Goal: Transaction & Acquisition: Purchase product/service

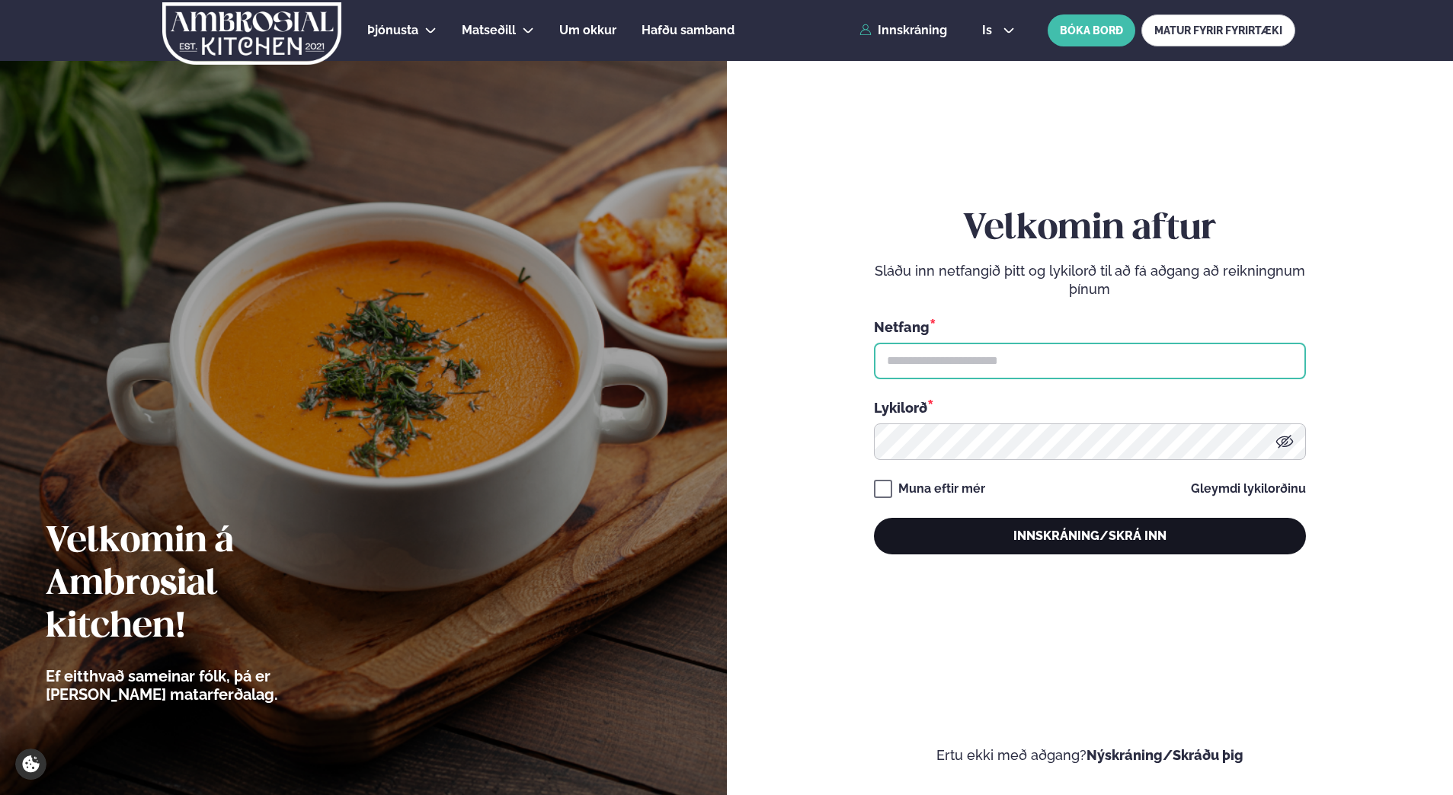
type input "**********"
click at [1155, 528] on button "Innskráning/Skrá inn" at bounding box center [1090, 536] width 432 height 37
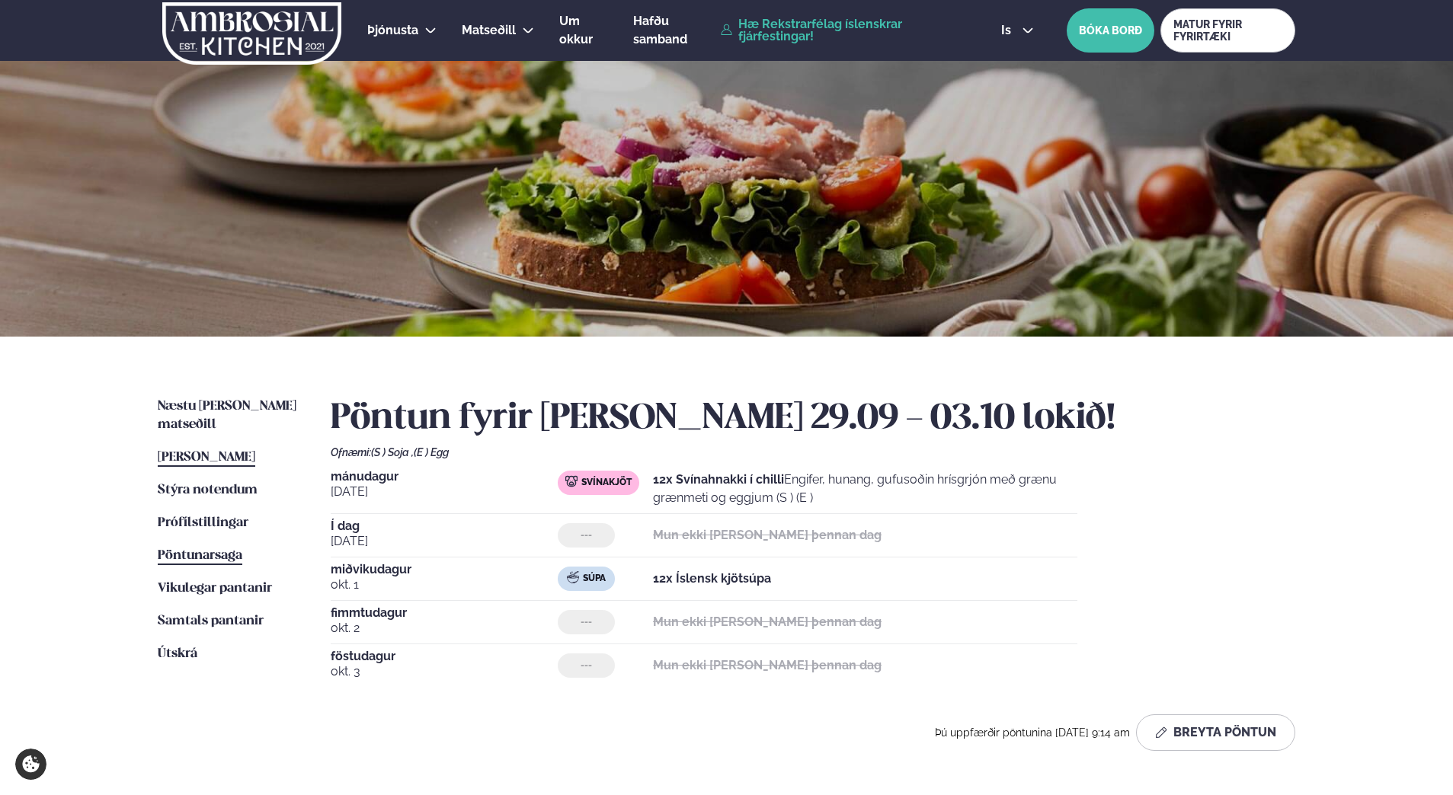
click at [196, 549] on span "Pöntunarsaga" at bounding box center [200, 555] width 85 height 13
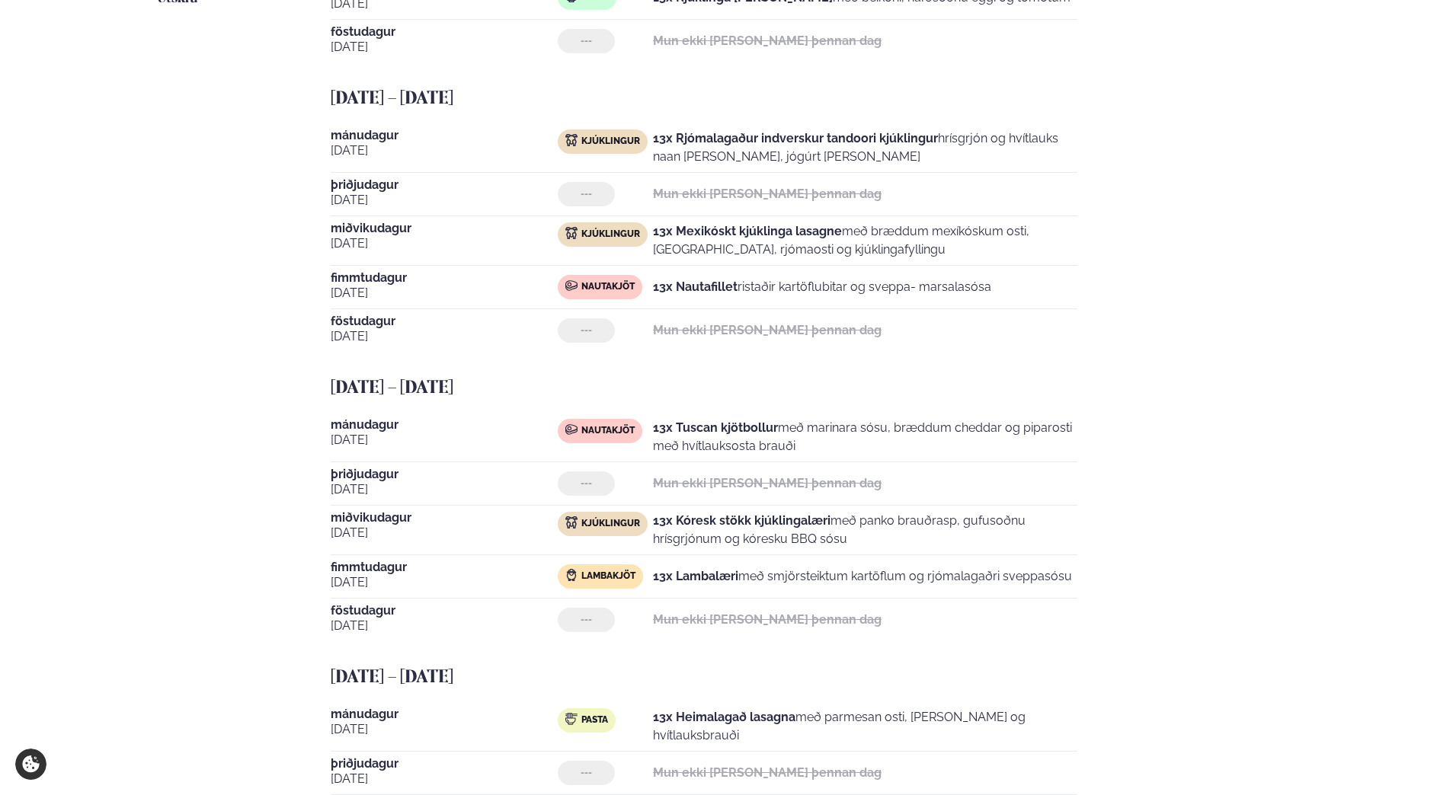
scroll to position [686, 0]
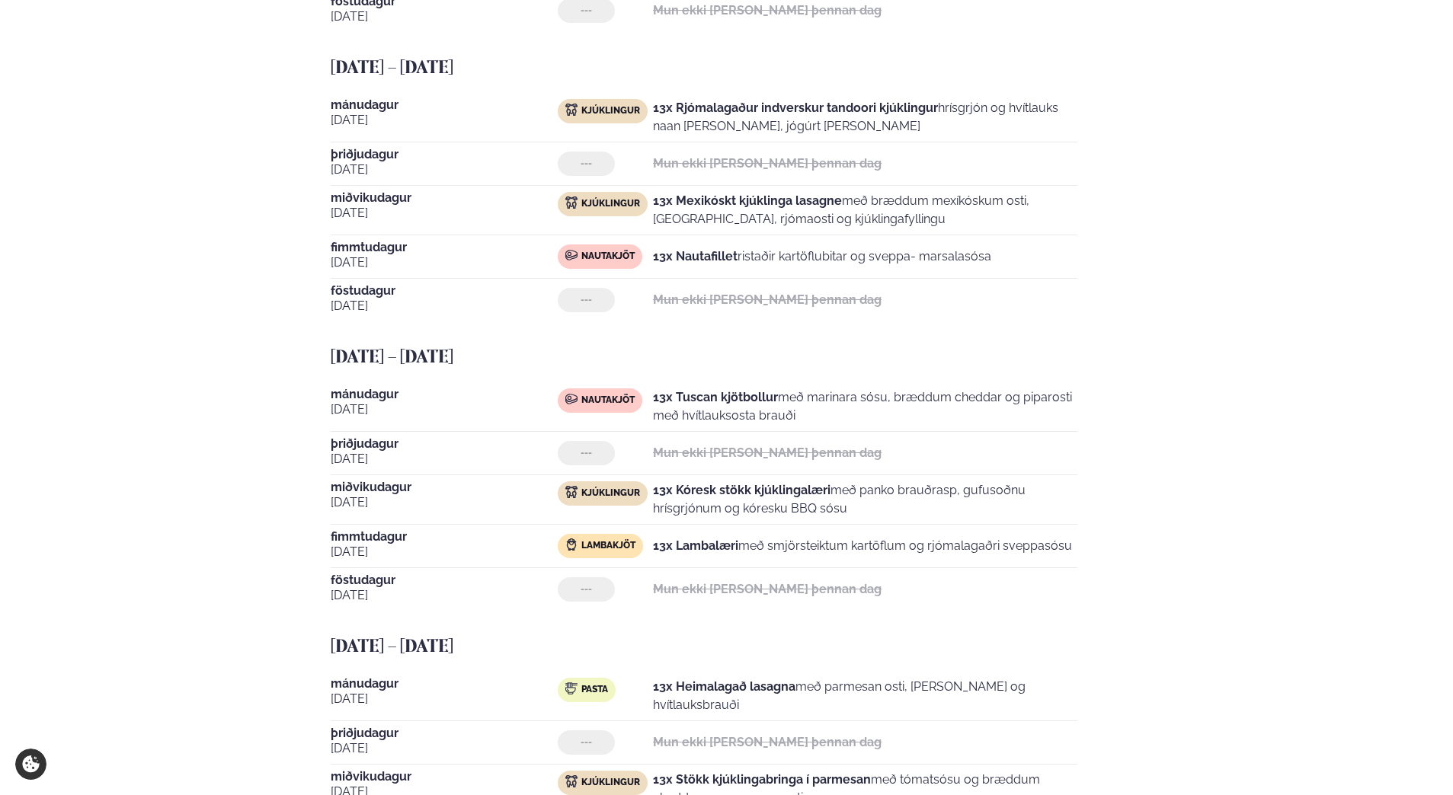
click at [1310, 267] on div "Næstu [PERSON_NAME] matseðill Næsta vika [PERSON_NAME] matseðill Þessa [PERSON_…" at bounding box center [726, 457] width 1229 height 1612
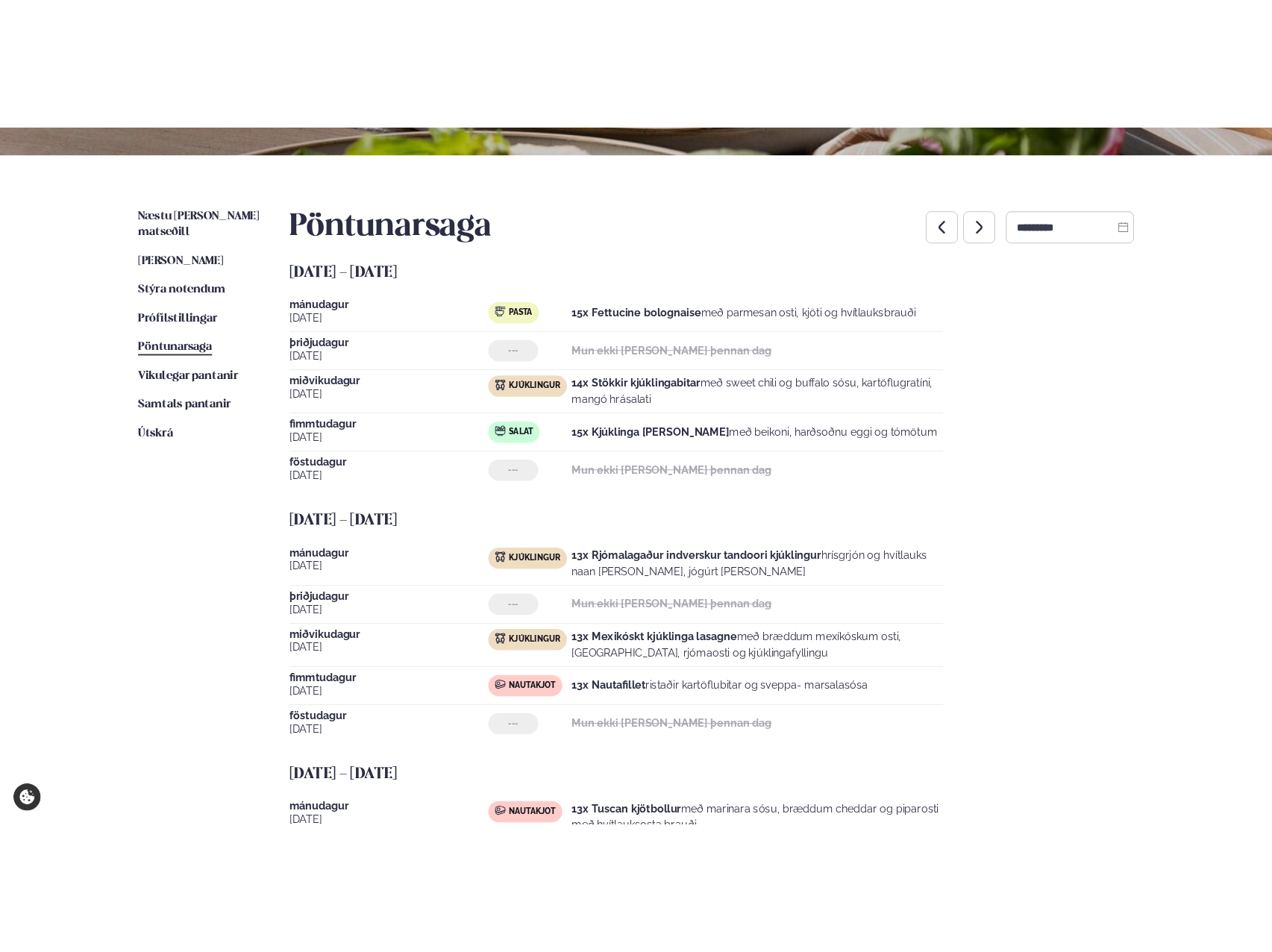
scroll to position [0, 0]
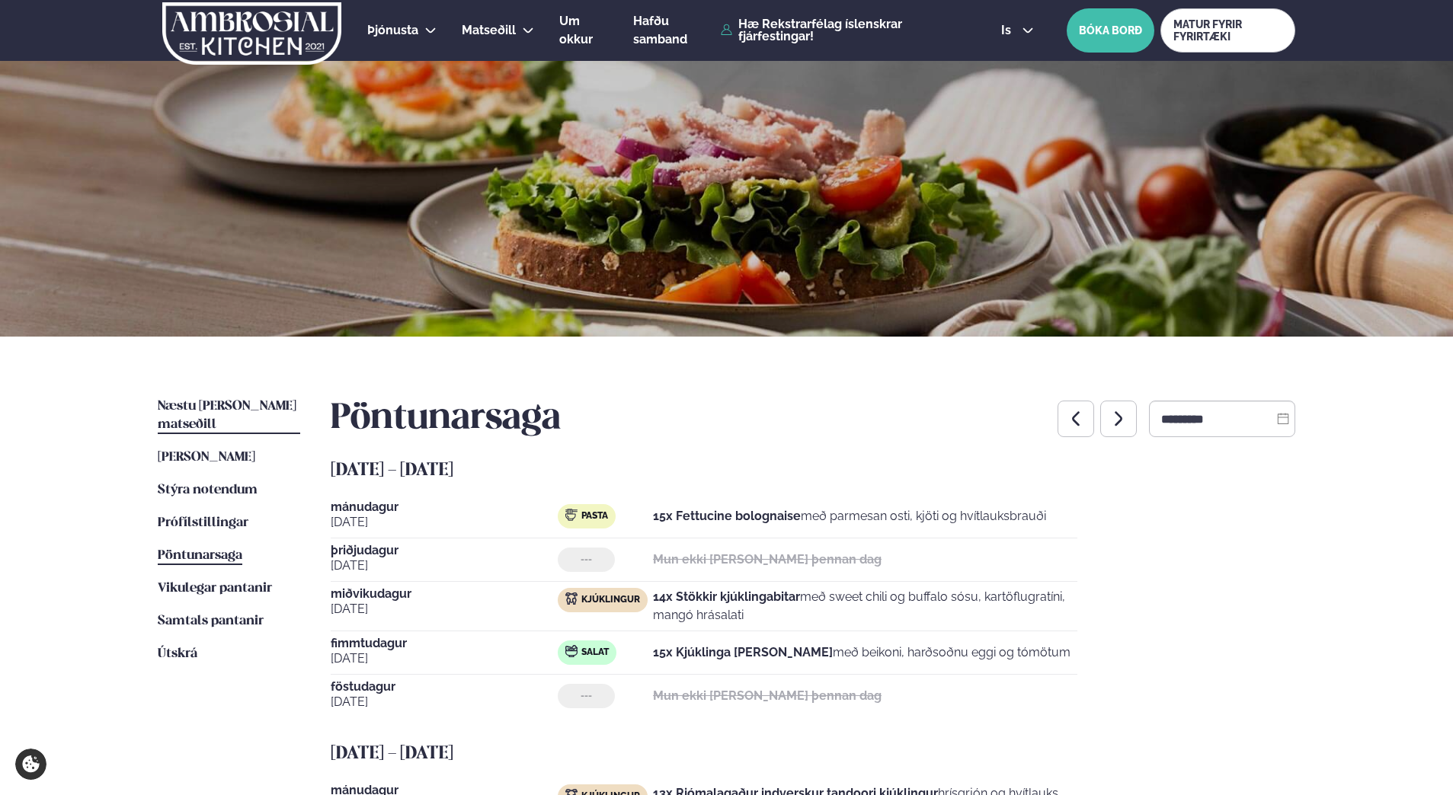
click at [214, 408] on span "Næstu [PERSON_NAME] matseðill" at bounding box center [227, 415] width 139 height 31
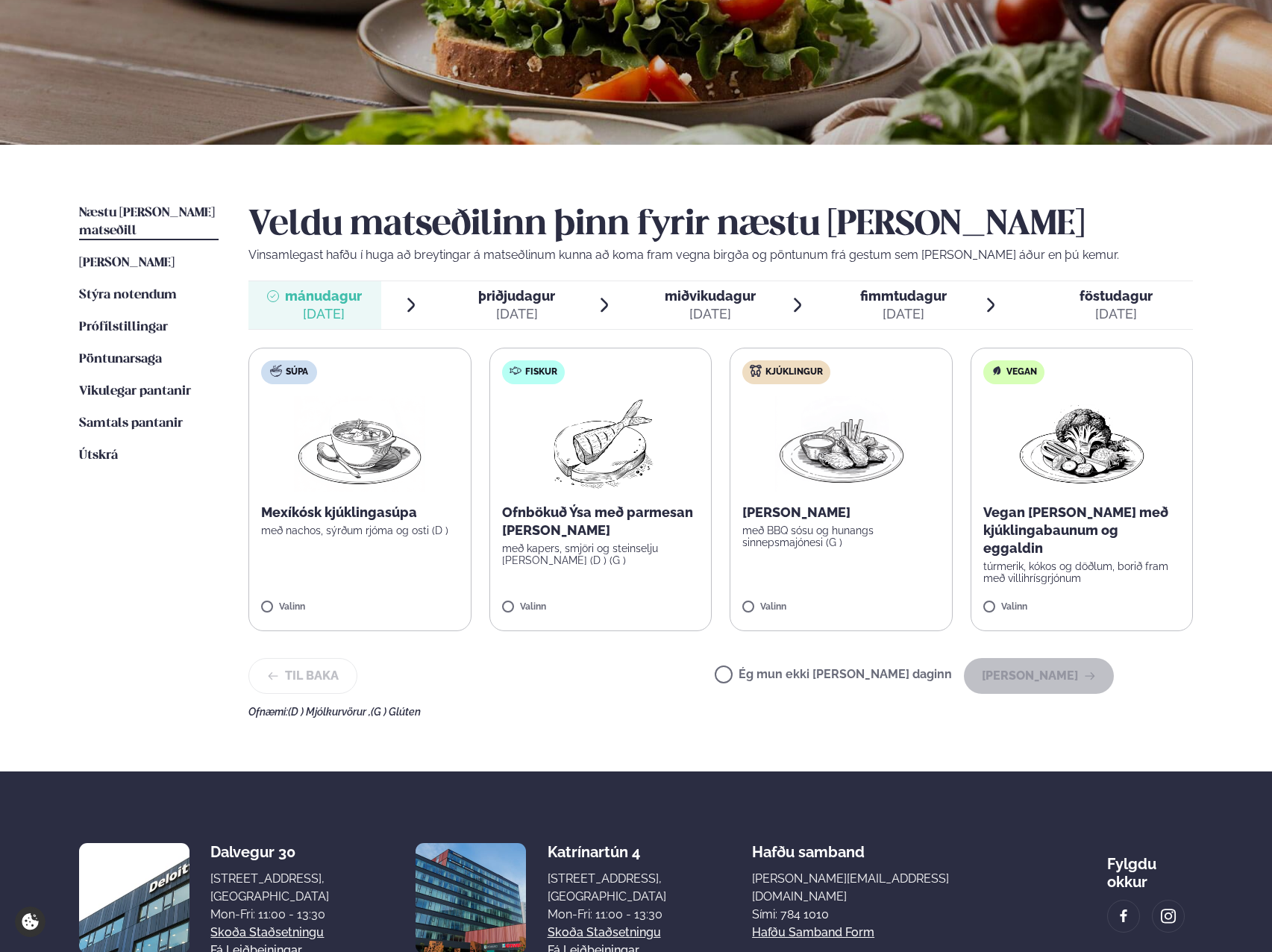
scroll to position [224, 0]
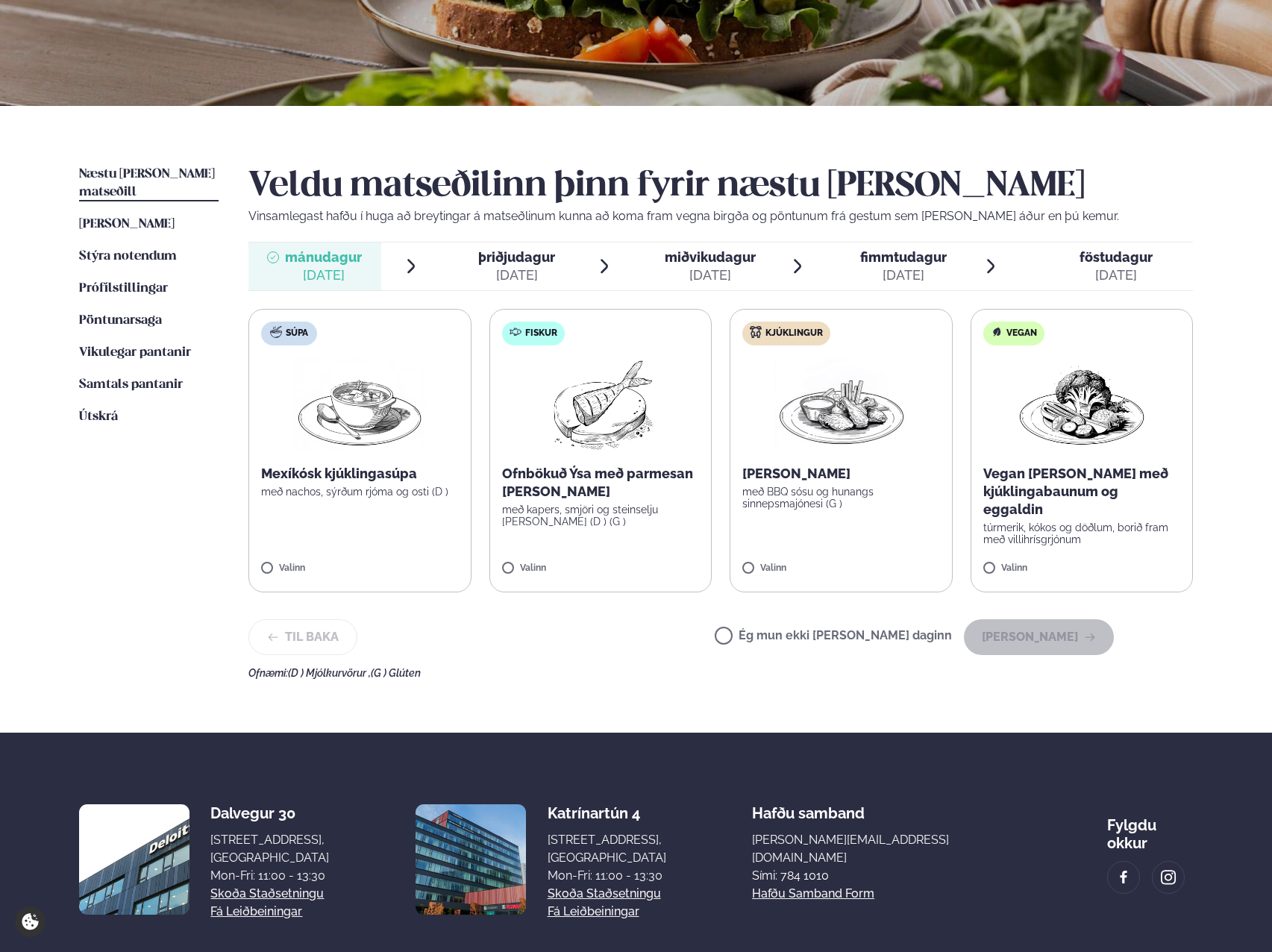
click at [863, 444] on img at bounding box center [841, 405] width 131 height 96
click at [888, 553] on div at bounding box center [885, 561] width 57 height 29
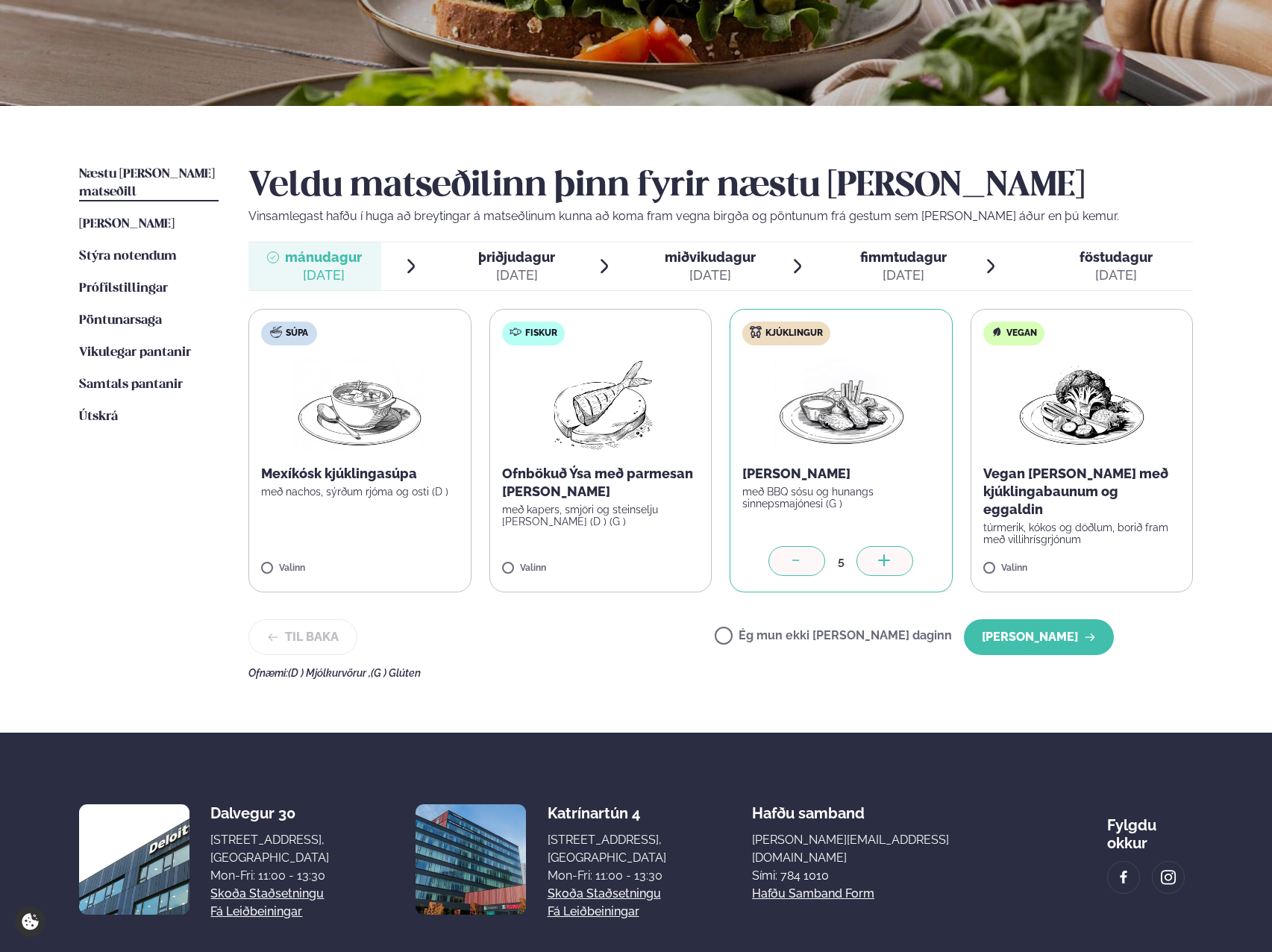
click at [888, 553] on div at bounding box center [885, 561] width 57 height 29
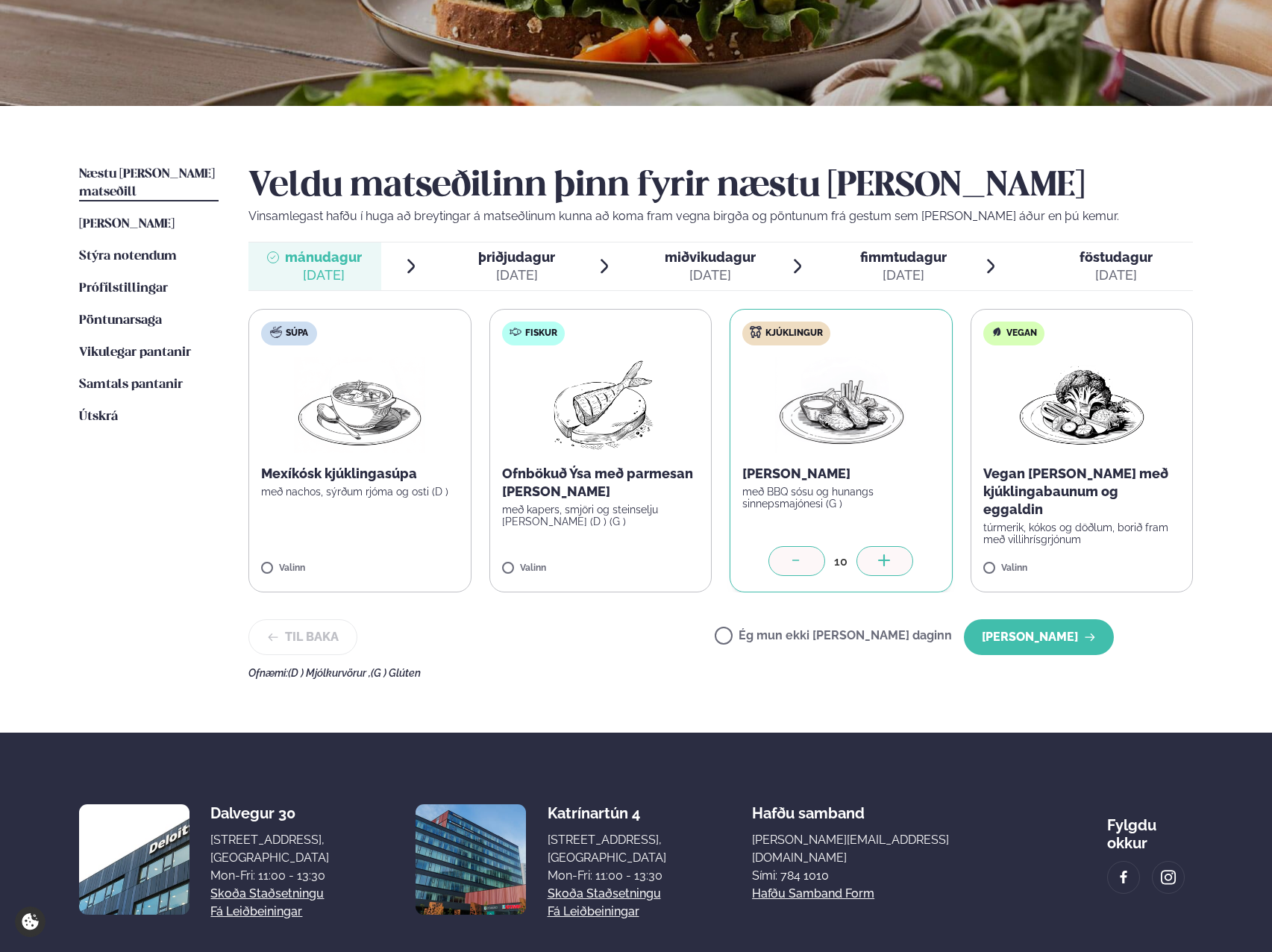
click at [888, 553] on div at bounding box center [885, 561] width 57 height 29
click at [1073, 630] on button "[PERSON_NAME]" at bounding box center [1038, 637] width 150 height 36
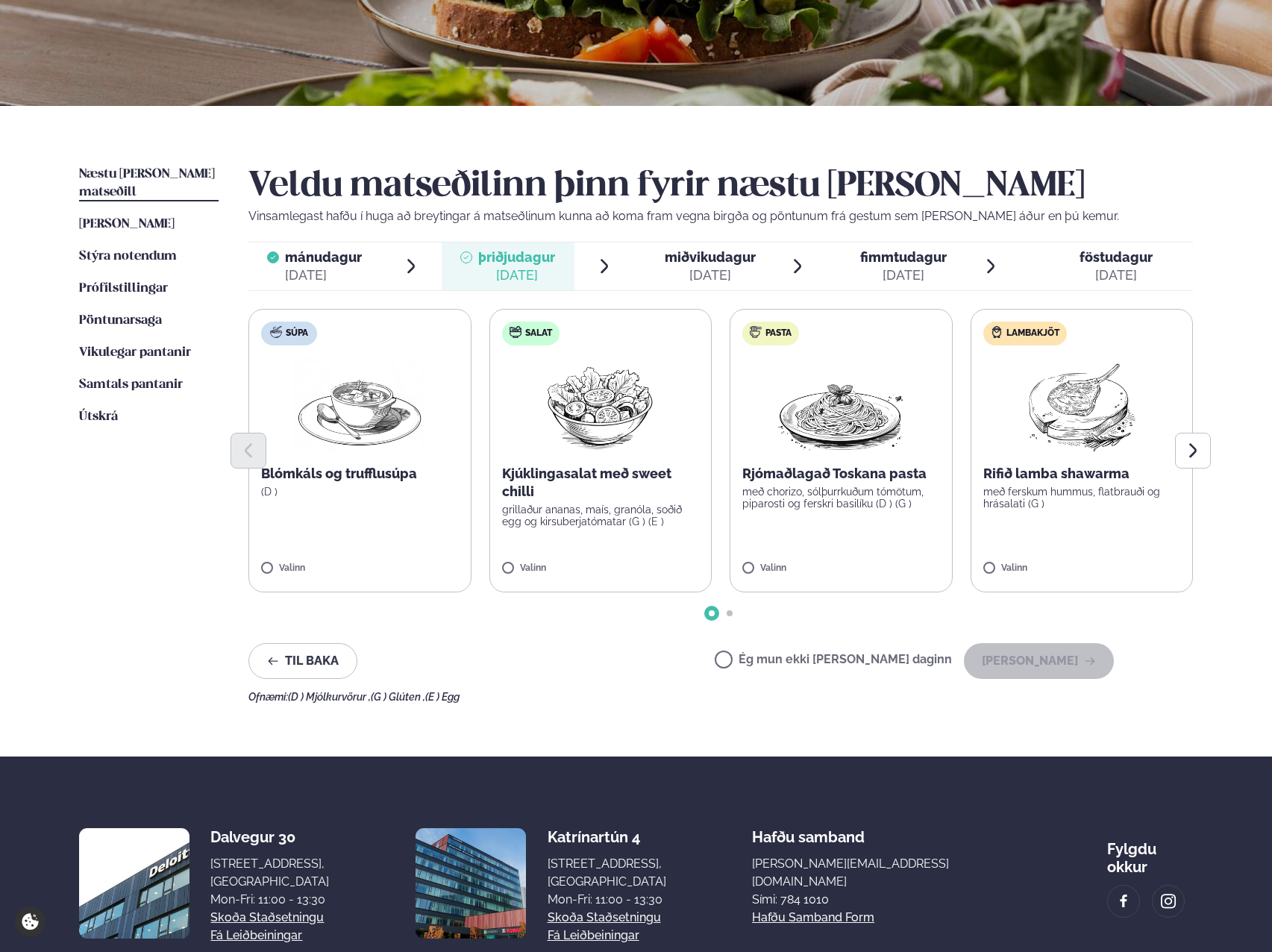
click at [780, 649] on div "Ég mun ekki [PERSON_NAME] daginn [PERSON_NAME]" at bounding box center [915, 661] width 400 height 36
click at [780, 661] on label "Ég mun ekki [PERSON_NAME] daginn" at bounding box center [833, 661] width 237 height 16
click at [1073, 657] on button "[PERSON_NAME]" at bounding box center [1038, 661] width 150 height 36
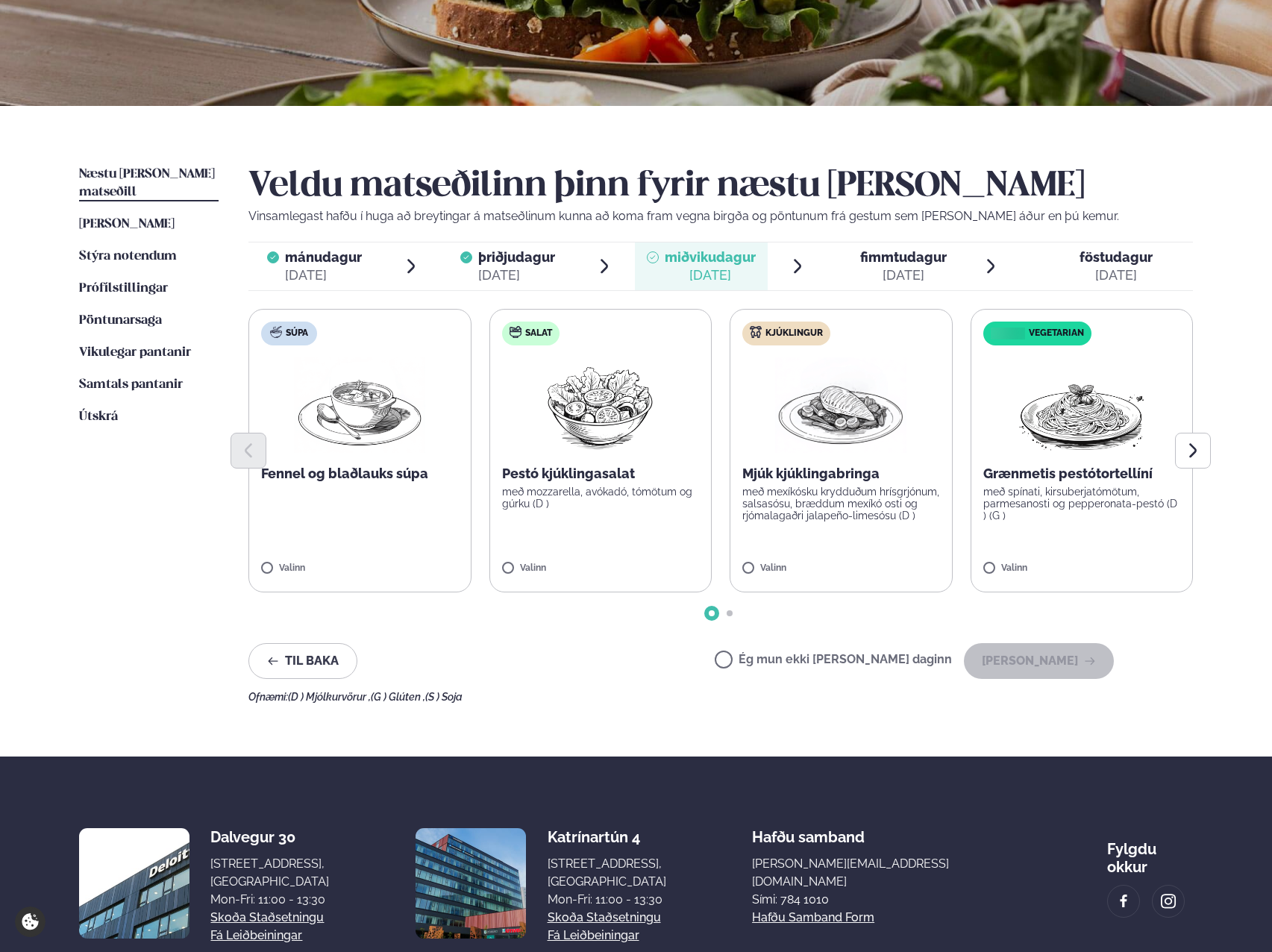
click at [888, 567] on div "Valinn" at bounding box center [841, 569] width 198 height 13
click at [888, 567] on icon at bounding box center [884, 561] width 15 height 15
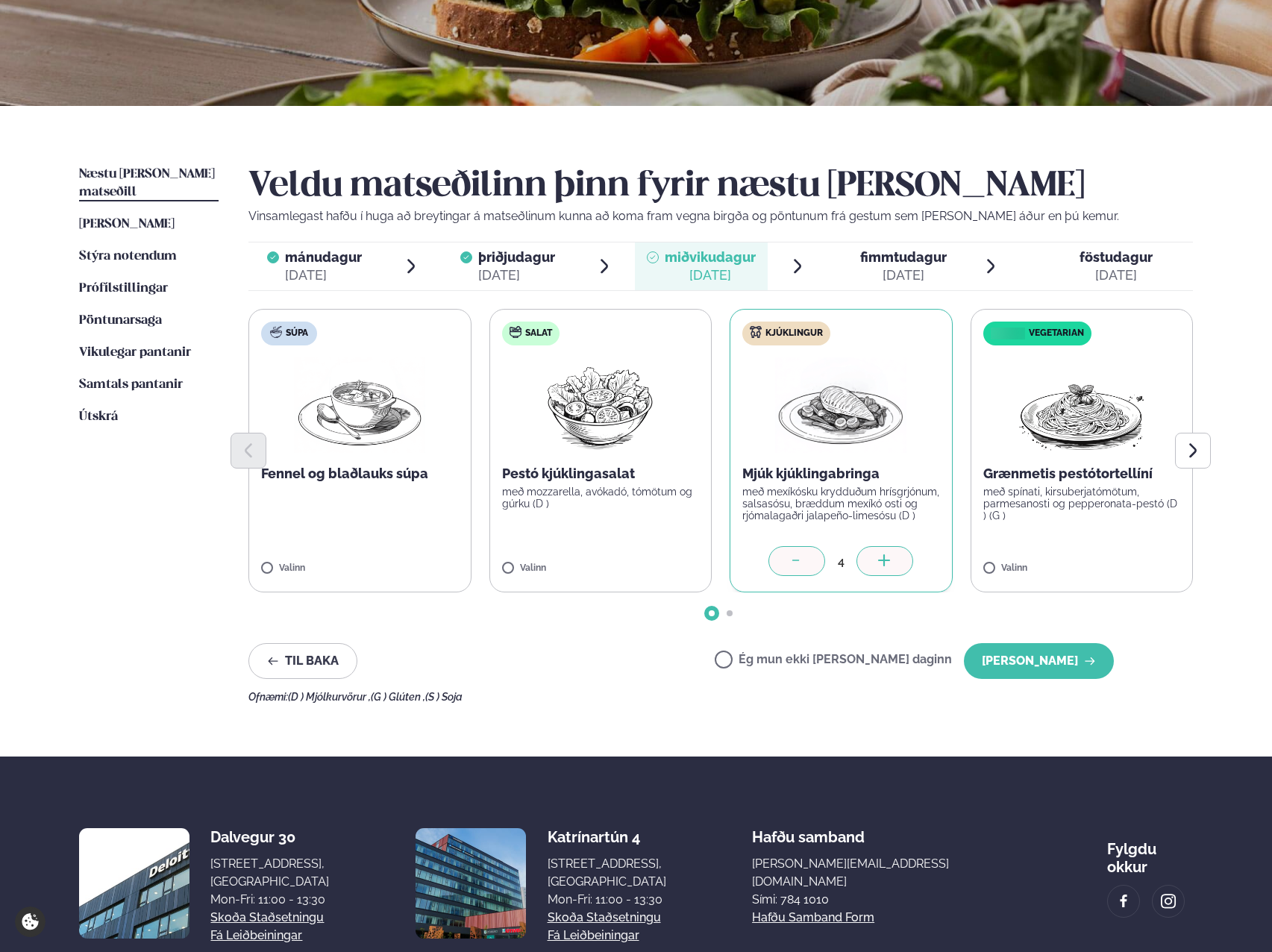
click at [888, 567] on icon at bounding box center [884, 561] width 15 height 15
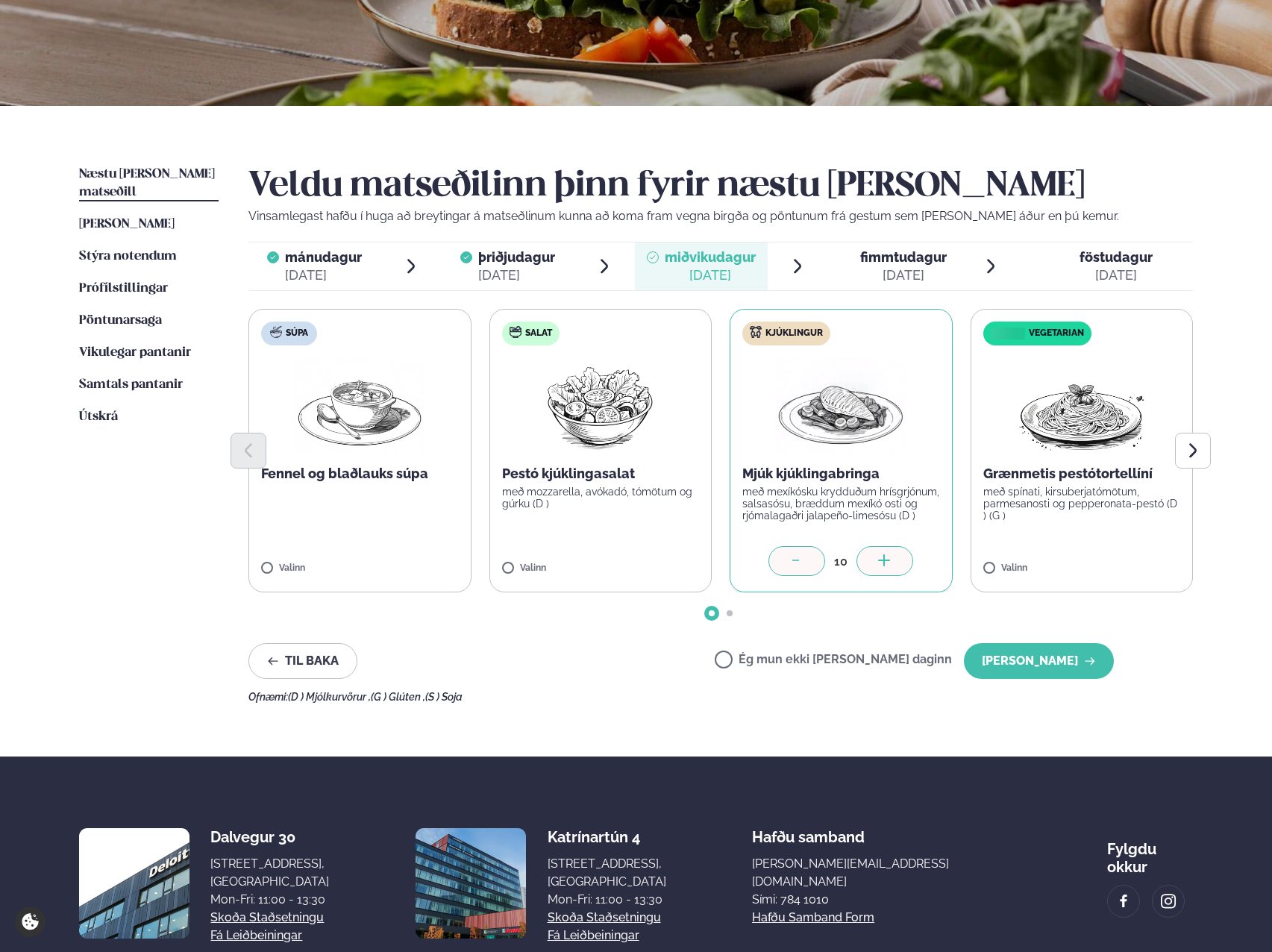
click at [888, 567] on icon at bounding box center [884, 561] width 15 height 15
click at [1060, 661] on button "[PERSON_NAME]" at bounding box center [1038, 661] width 150 height 36
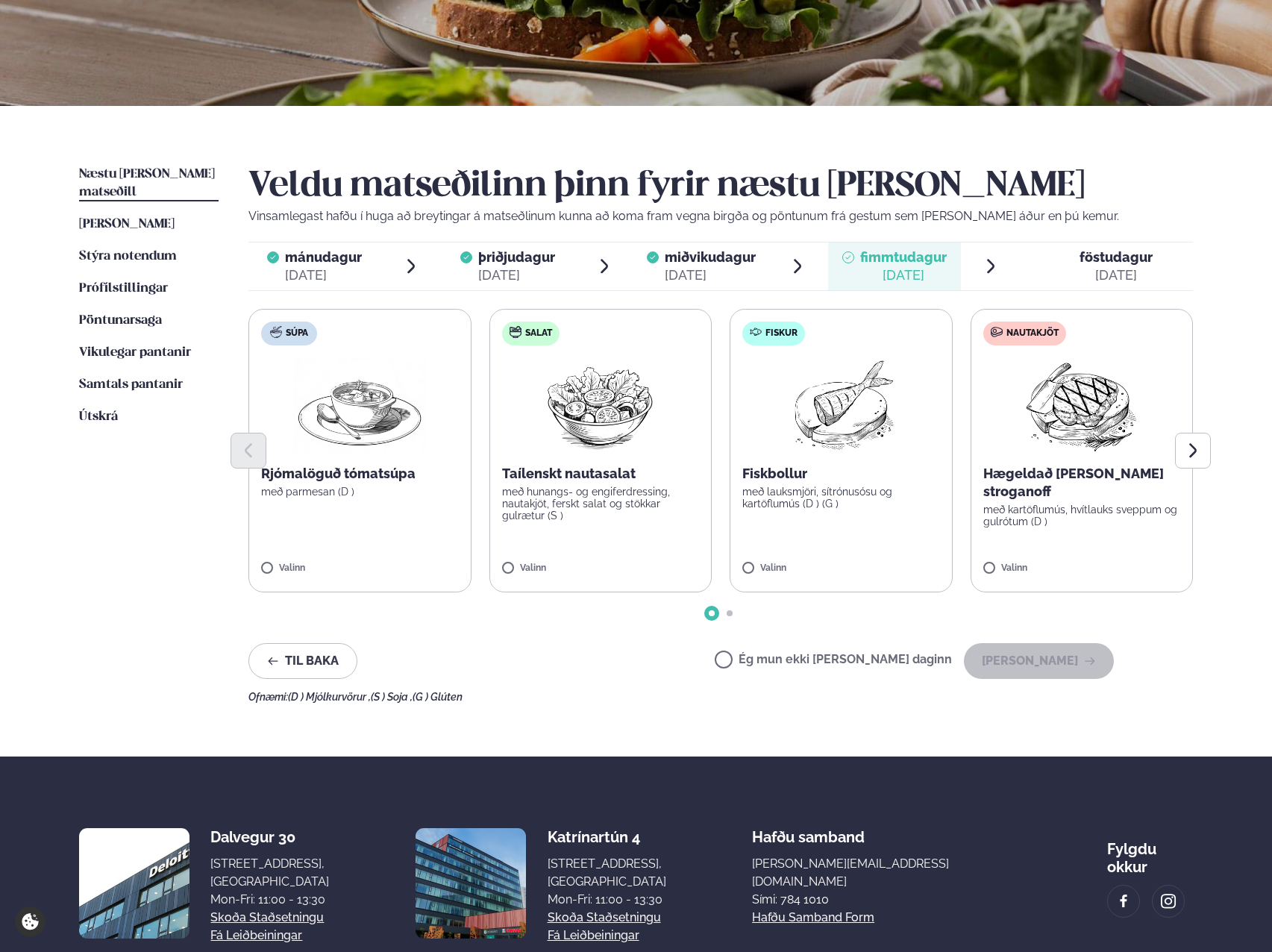
click at [884, 459] on div at bounding box center [721, 451] width 944 height 36
click at [875, 553] on label "Fiskur Fiskbollur með lauksmjöri, sítrónusósu og kartöflumús (D ) (G ) Valinn" at bounding box center [841, 450] width 223 height 283
click at [878, 561] on icon at bounding box center [884, 561] width 15 height 15
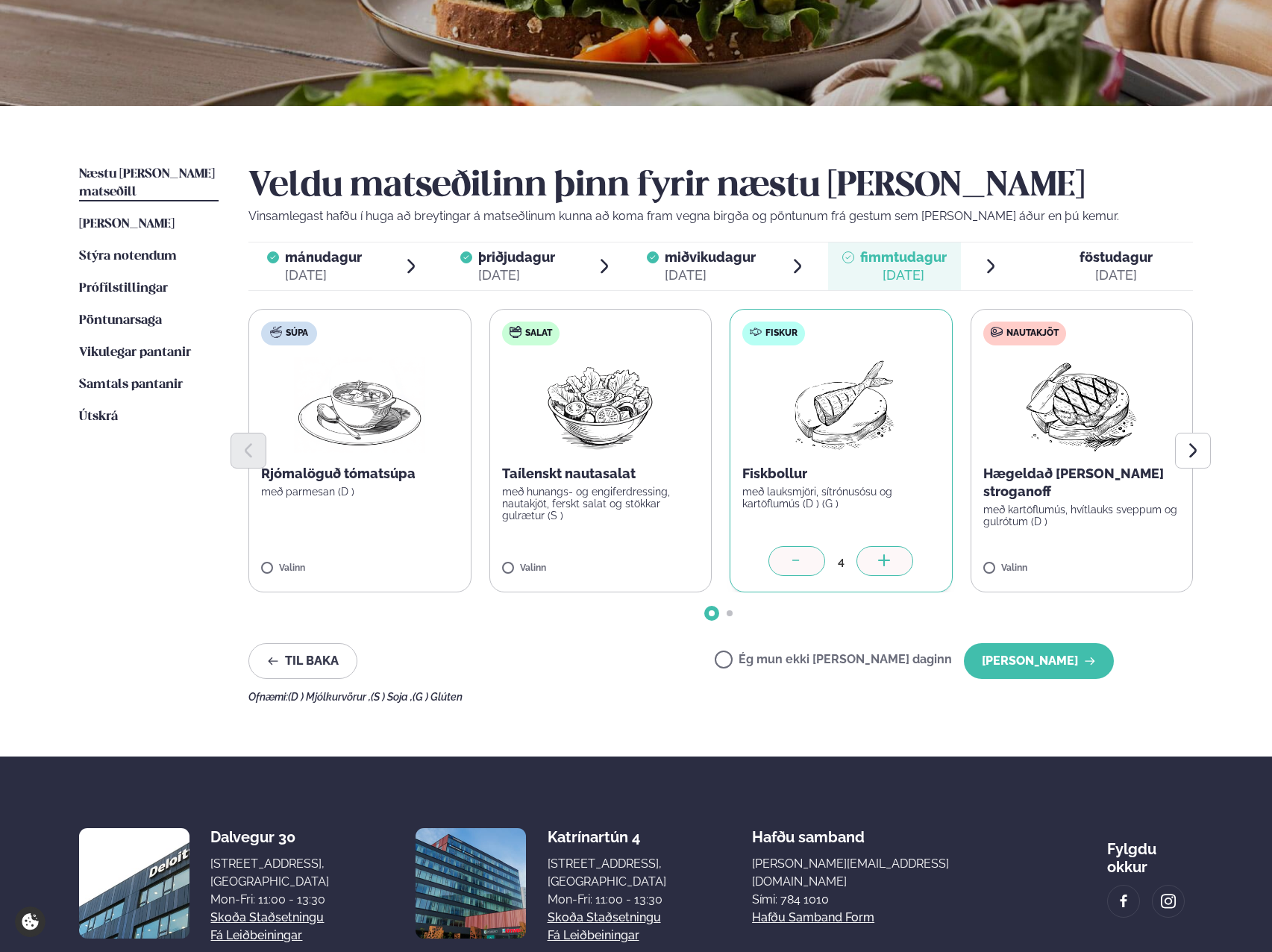
click at [878, 561] on icon at bounding box center [884, 561] width 15 height 15
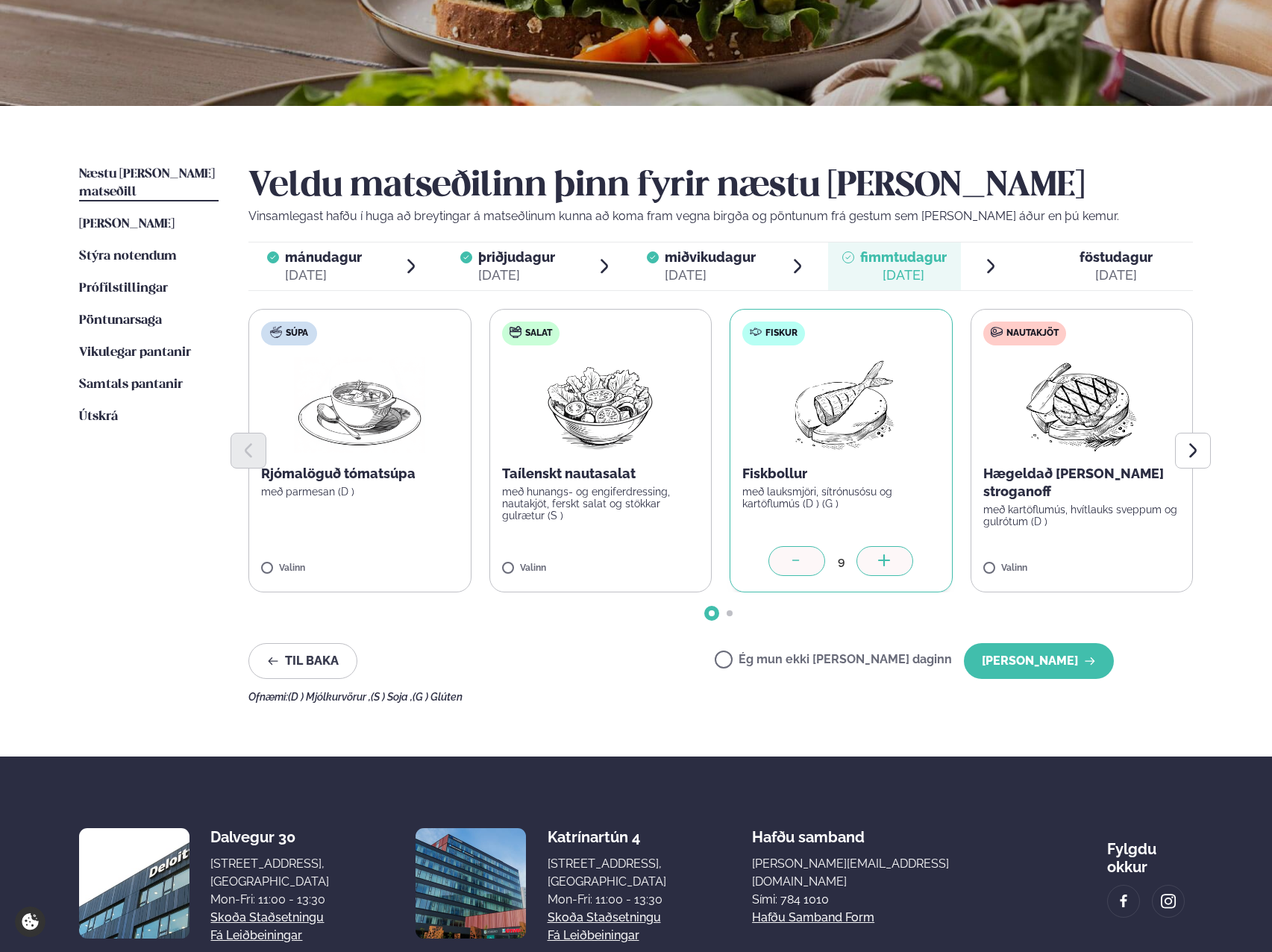
click at [878, 561] on icon at bounding box center [884, 561] width 15 height 15
click at [1049, 658] on button "[PERSON_NAME]" at bounding box center [1038, 661] width 150 height 36
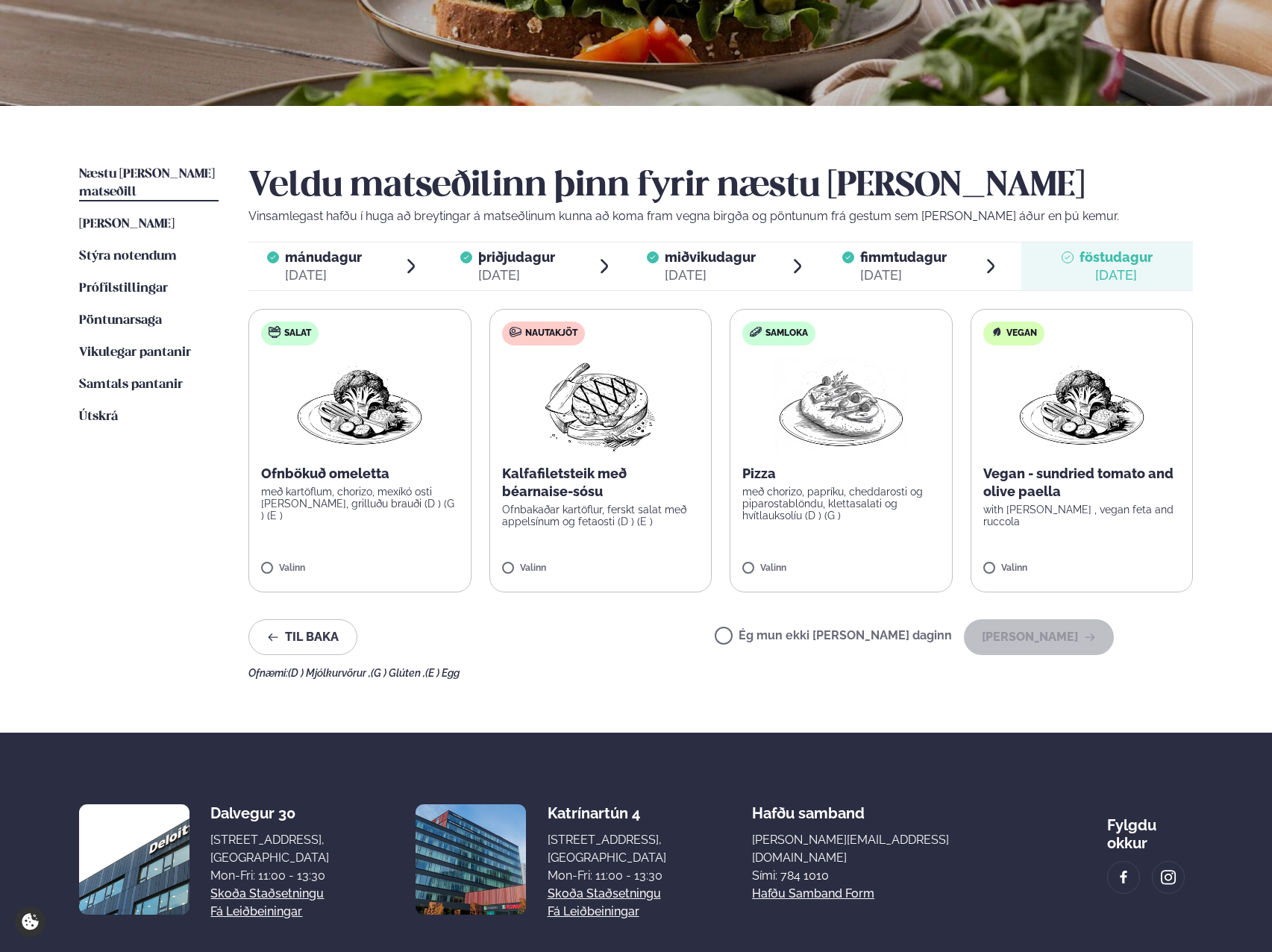
click at [800, 640] on label "Ég mun ekki [PERSON_NAME] daginn" at bounding box center [833, 638] width 237 height 16
click at [1070, 638] on button "[PERSON_NAME]" at bounding box center [1038, 637] width 150 height 36
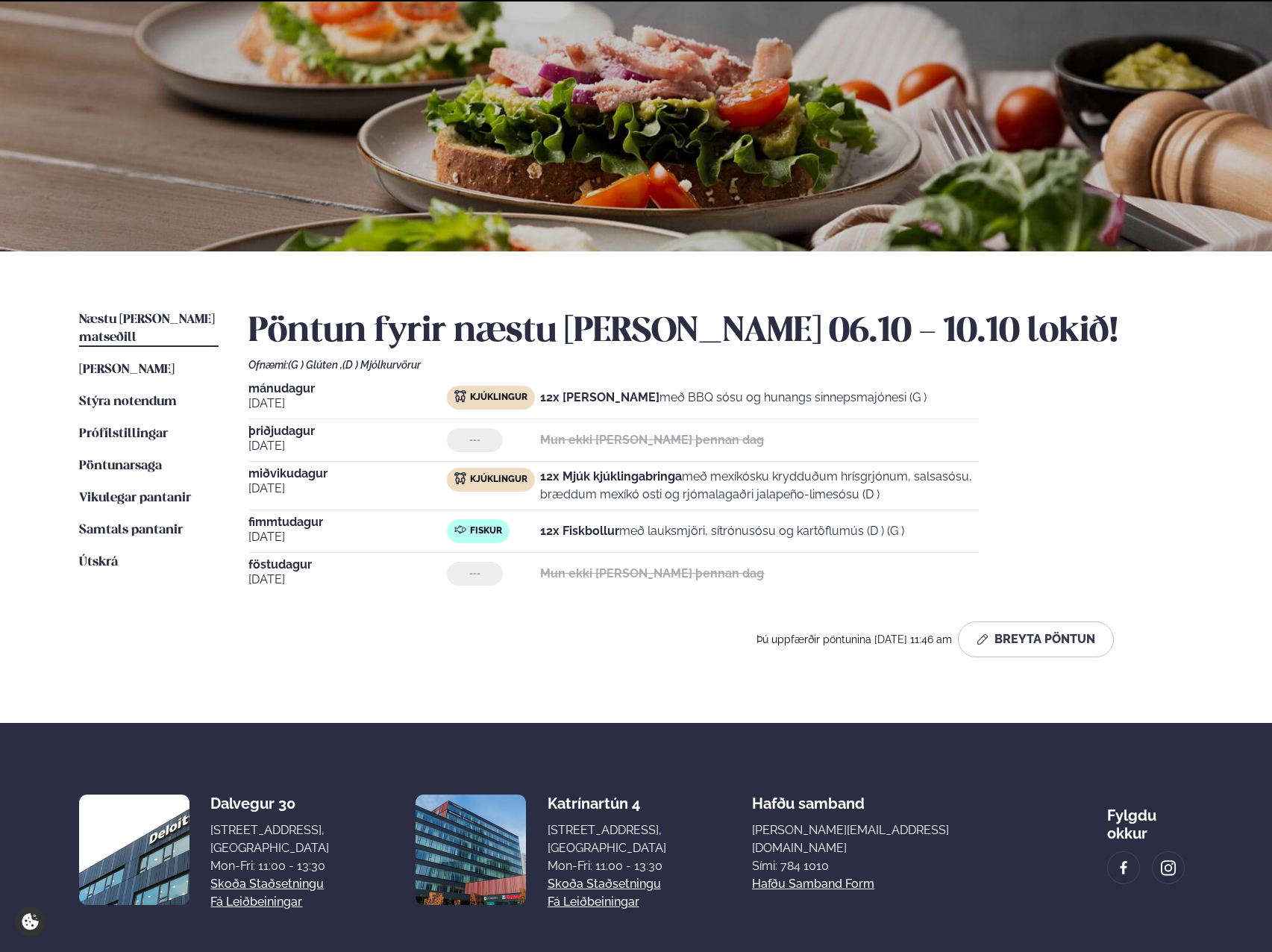
scroll to position [151, 0]
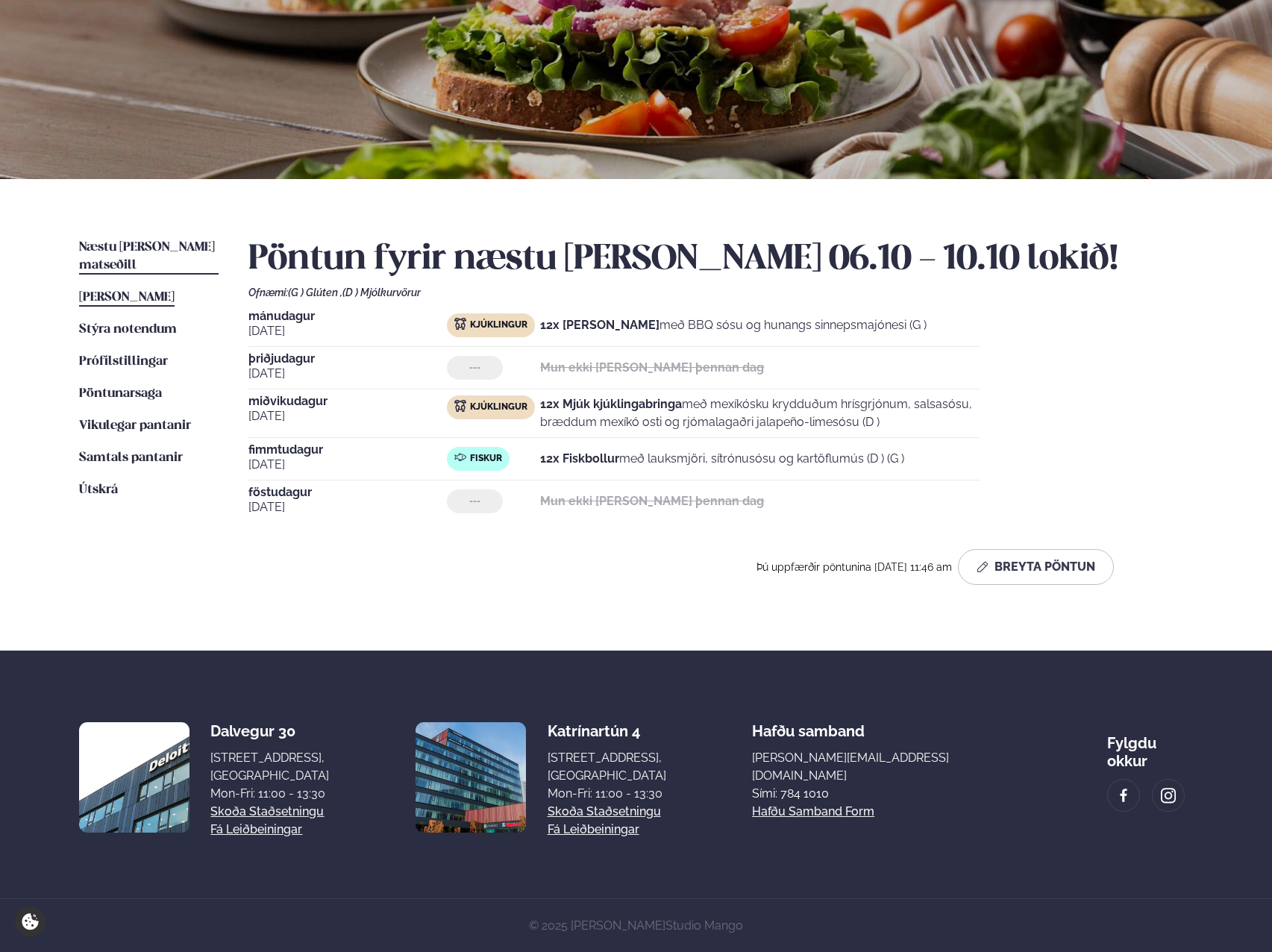
click at [121, 289] on link "[PERSON_NAME] matseðill [PERSON_NAME]" at bounding box center [127, 298] width 96 height 18
